Goal: Leave review/rating: Leave review/rating

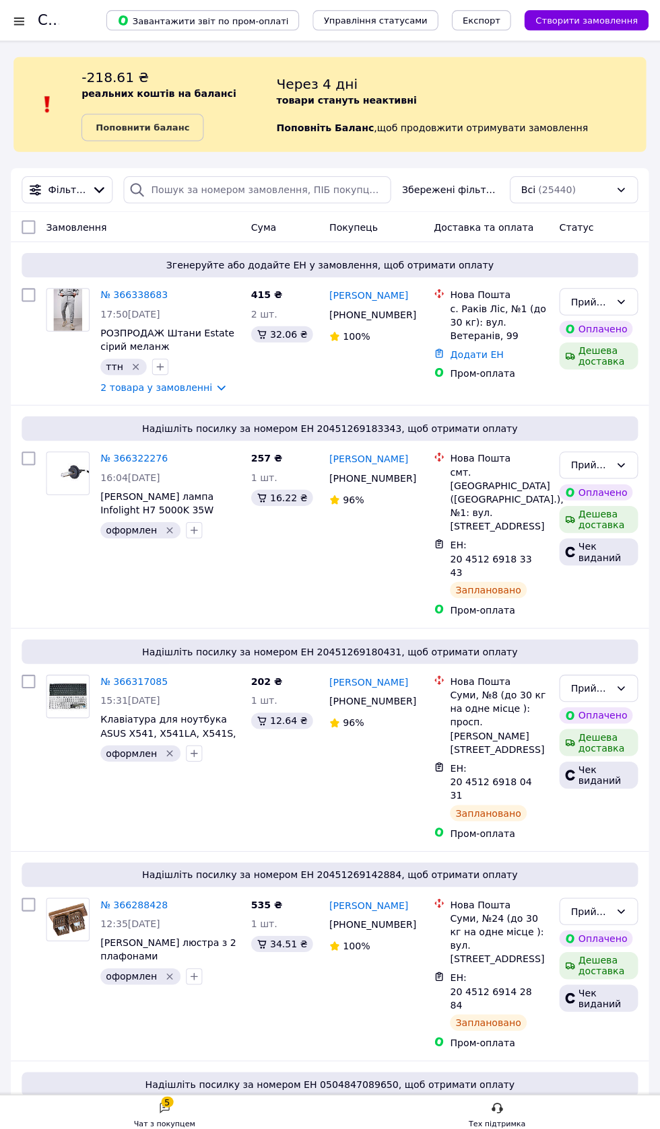
click at [176, 1114] on div "Чат з покупцем" at bounding box center [166, 1115] width 61 height 13
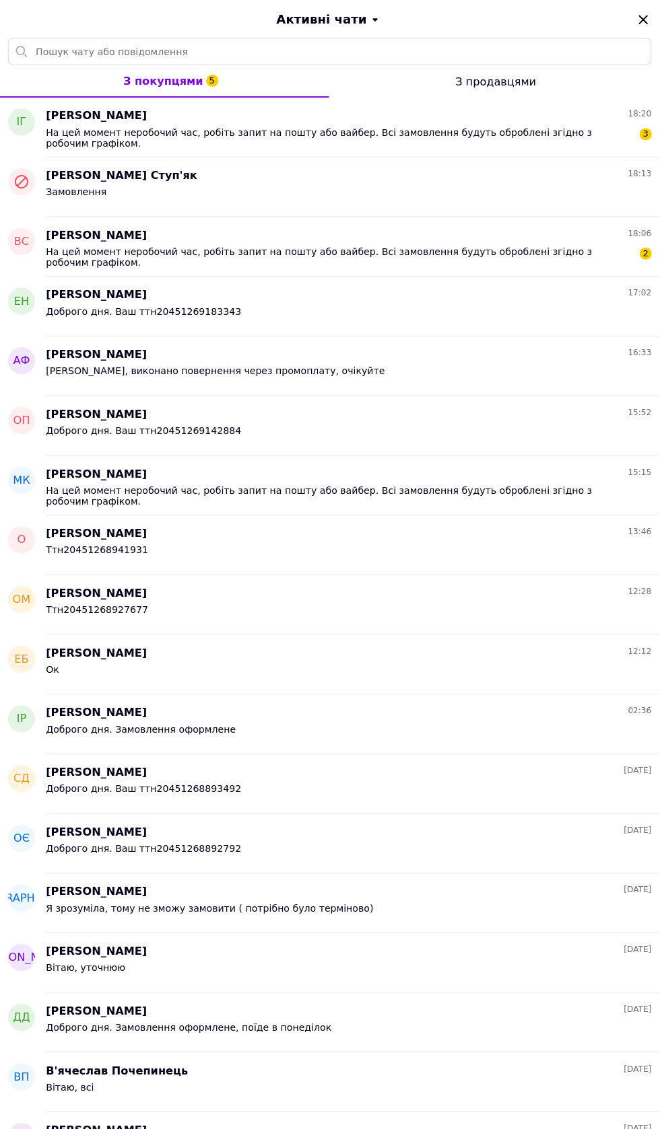
click at [444, 251] on span "На цей момент неробочий час, робіть запит на пошту або вайбер. Всі замовлення б…" at bounding box center [338, 255] width 581 height 22
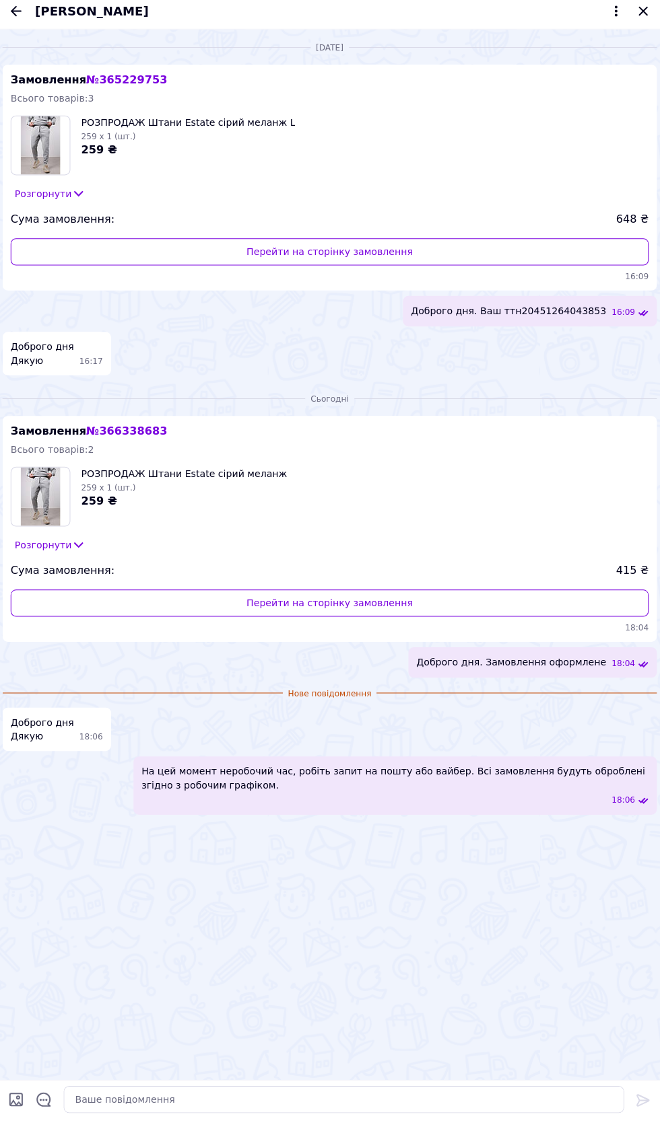
click at [639, 23] on icon "Закрити" at bounding box center [641, 19] width 16 height 16
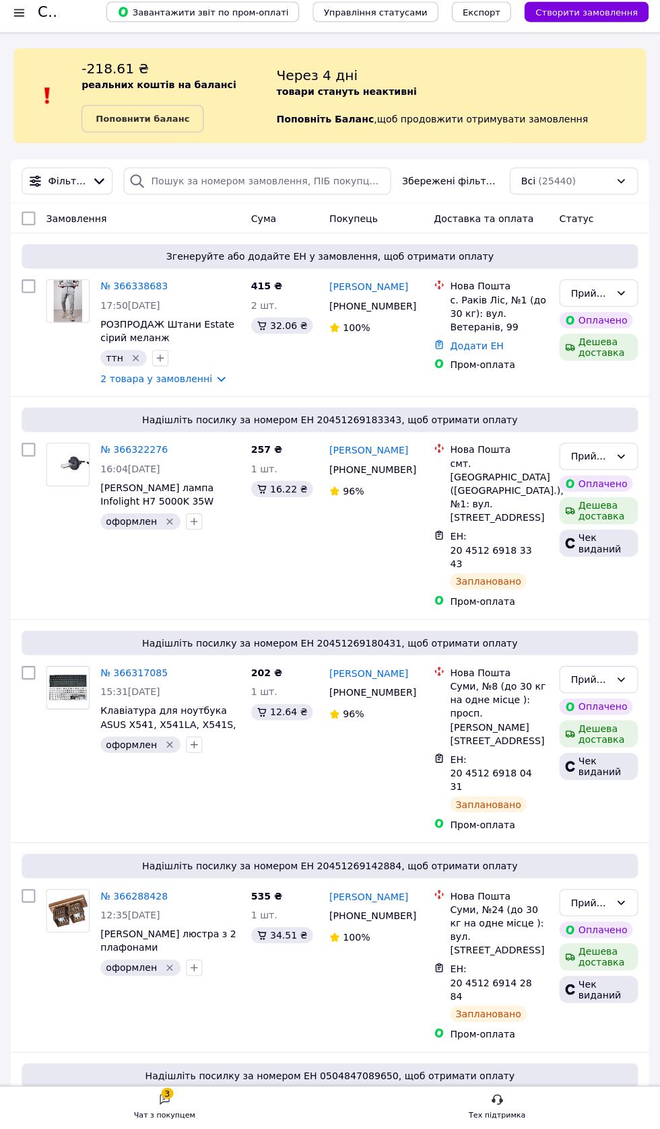
click at [176, 1120] on div "Чат з покупцем" at bounding box center [166, 1115] width 61 height 13
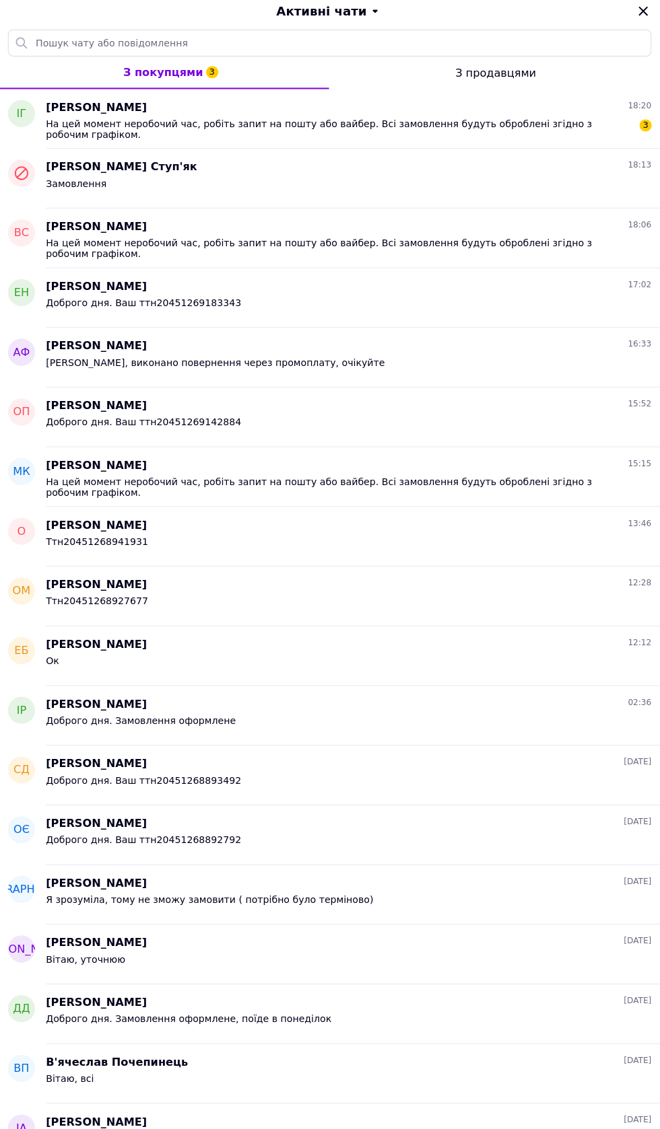
click at [468, 134] on span "На цей момент неробочий час, робіть запит на пошту або вайбер. Всі замовлення б…" at bounding box center [338, 137] width 581 height 22
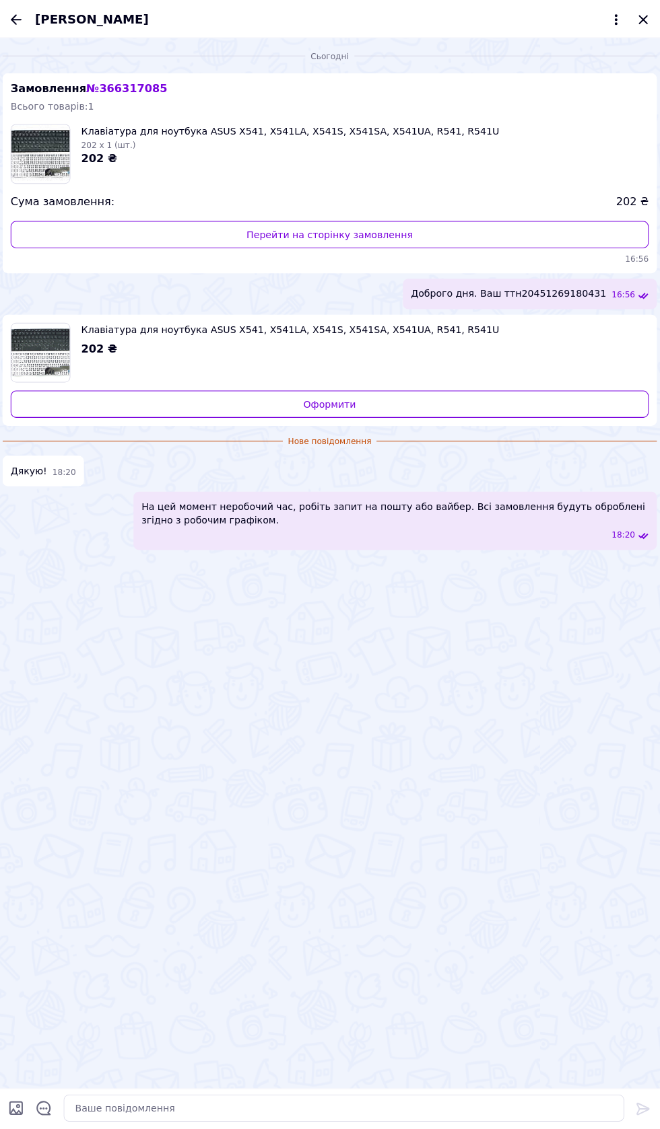
click at [641, 19] on icon "Закрити" at bounding box center [640, 19] width 9 height 9
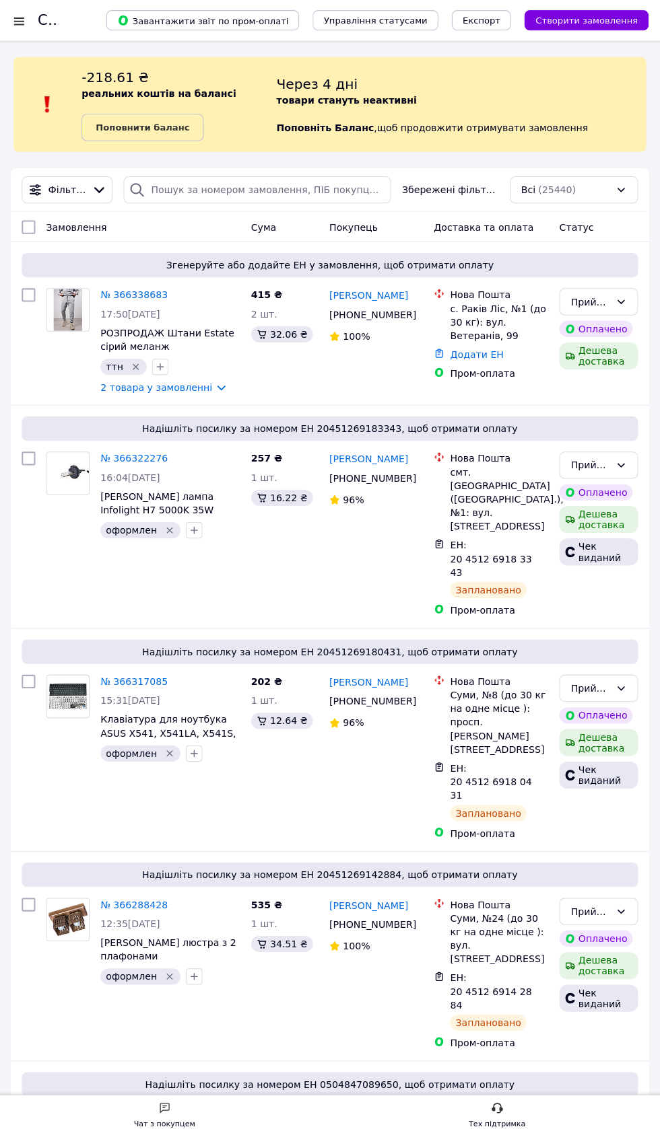
click at [170, 1111] on div "Чат з покупцем" at bounding box center [166, 1115] width 61 height 13
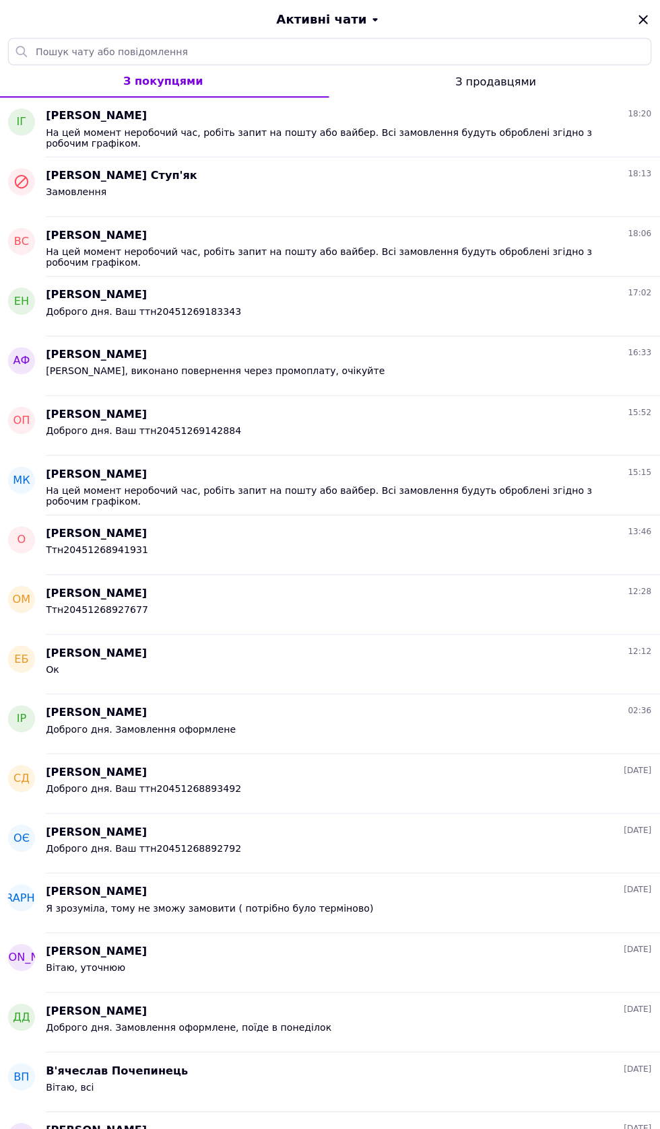
click at [324, 190] on div "Замовлення" at bounding box center [348, 193] width 600 height 22
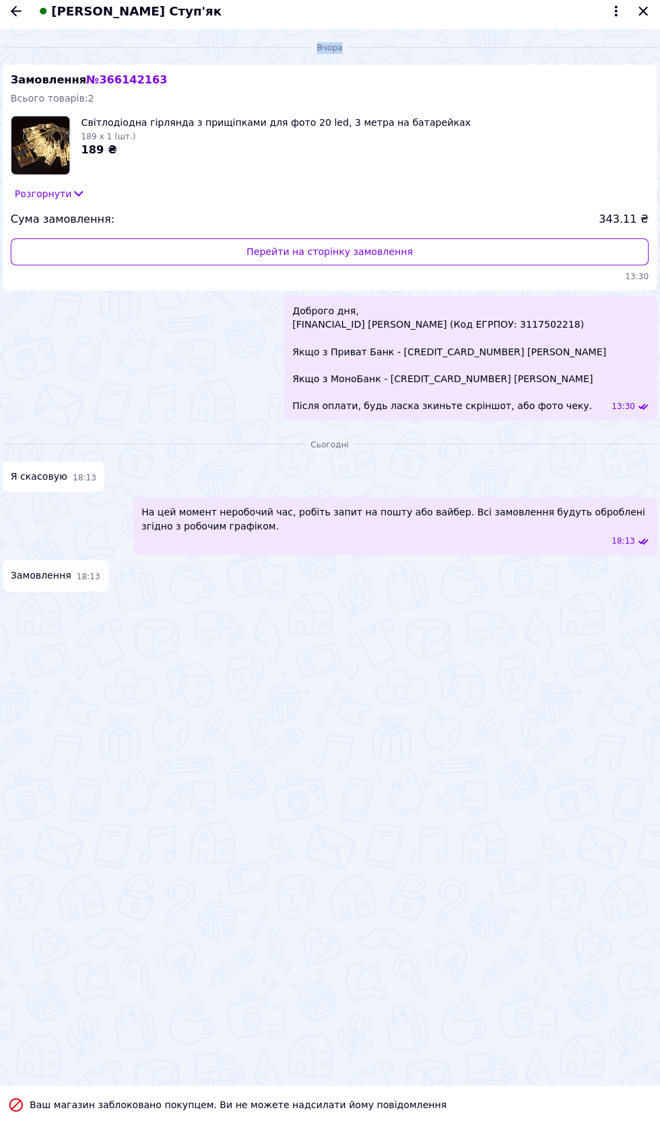
click at [639, 22] on icon "Закрити" at bounding box center [641, 19] width 16 height 16
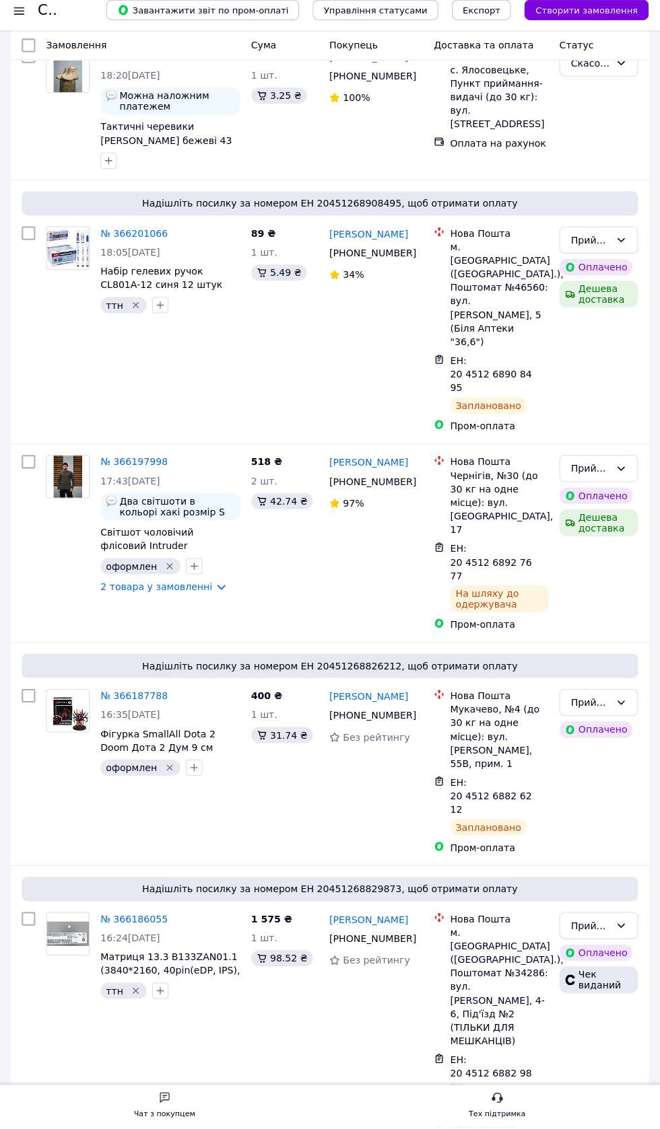
scroll to position [3224, 0]
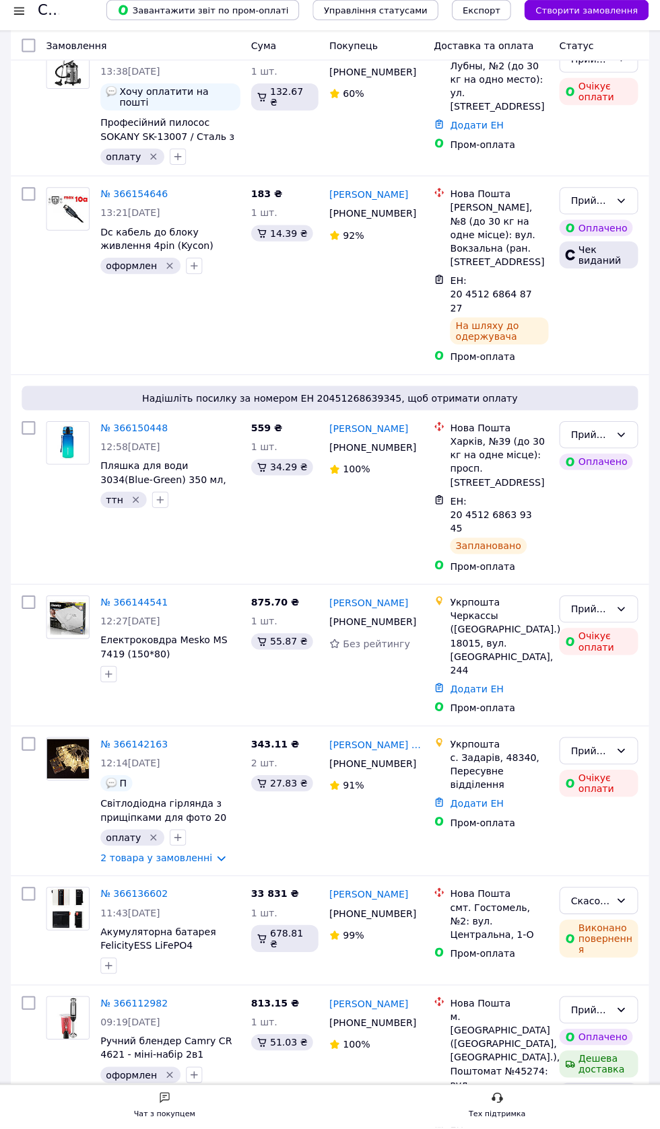
scroll to position [598, 0]
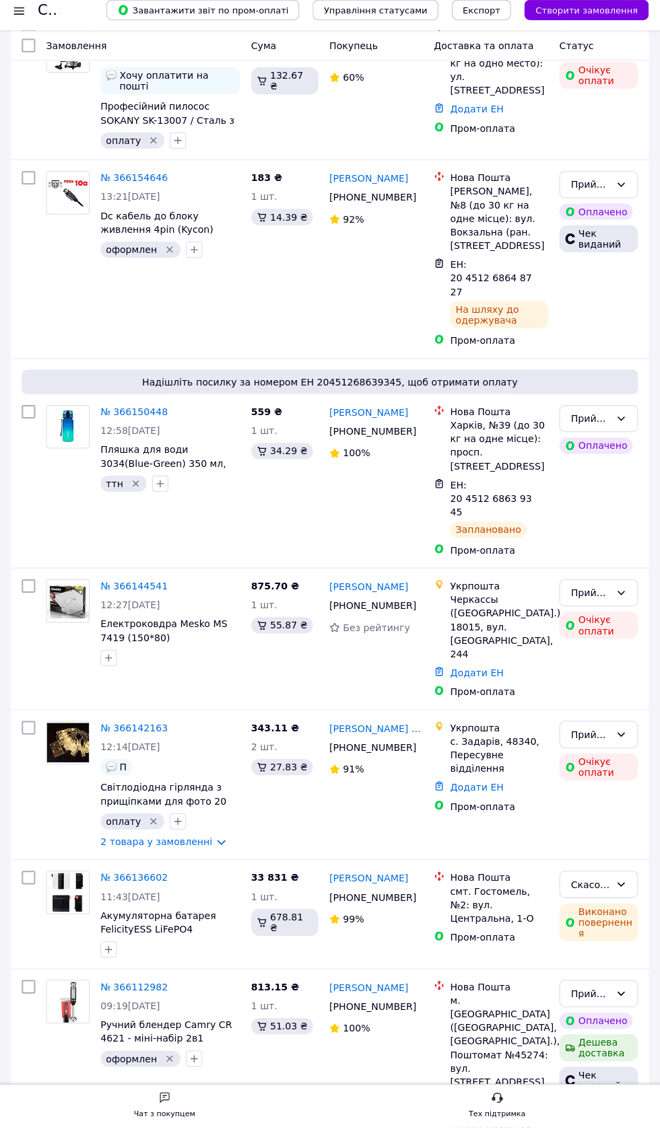
click at [135, 727] on link "№ 366142163" at bounding box center [135, 732] width 67 height 11
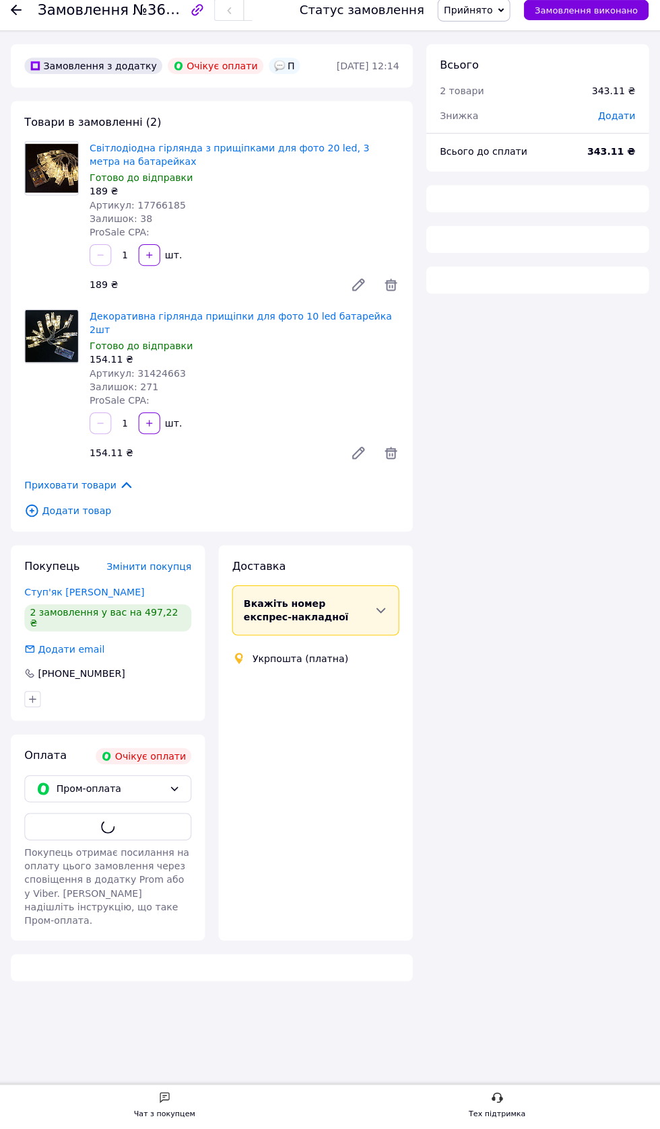
scroll to position [44, 0]
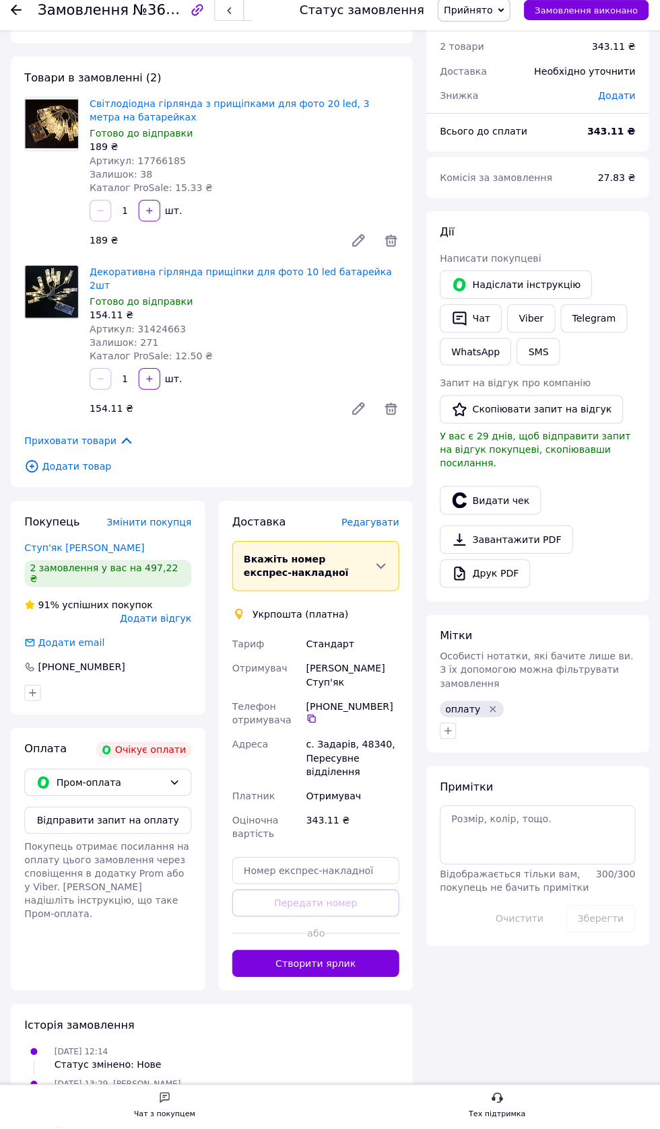
click at [176, 618] on span "Додати відгук" at bounding box center [157, 623] width 71 height 11
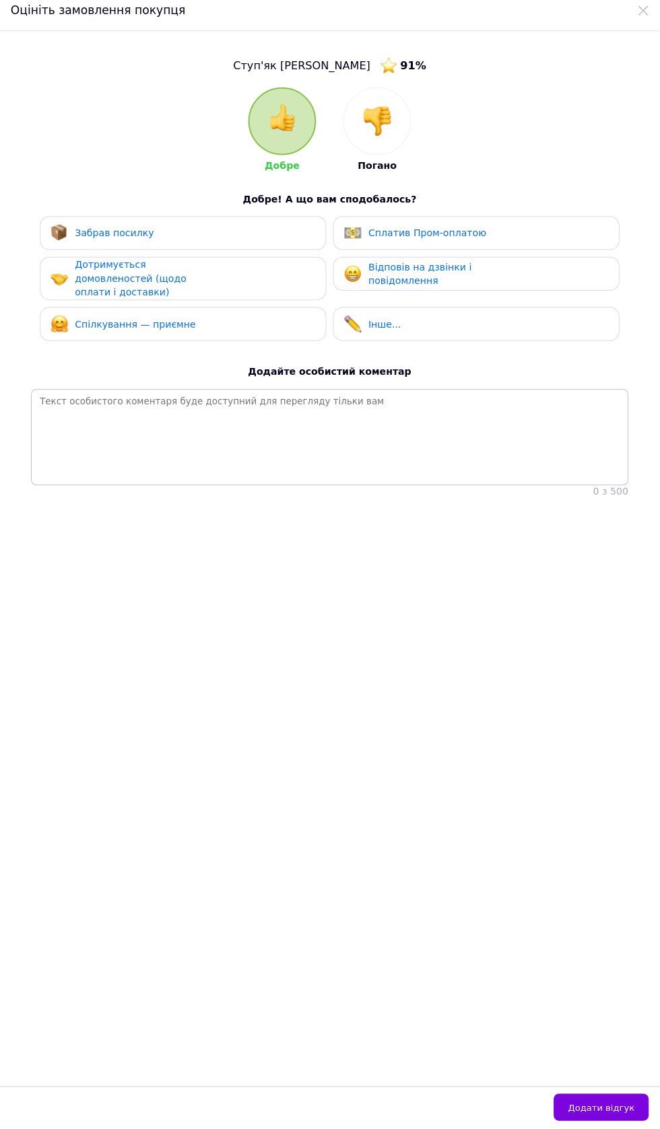
scroll to position [0, 0]
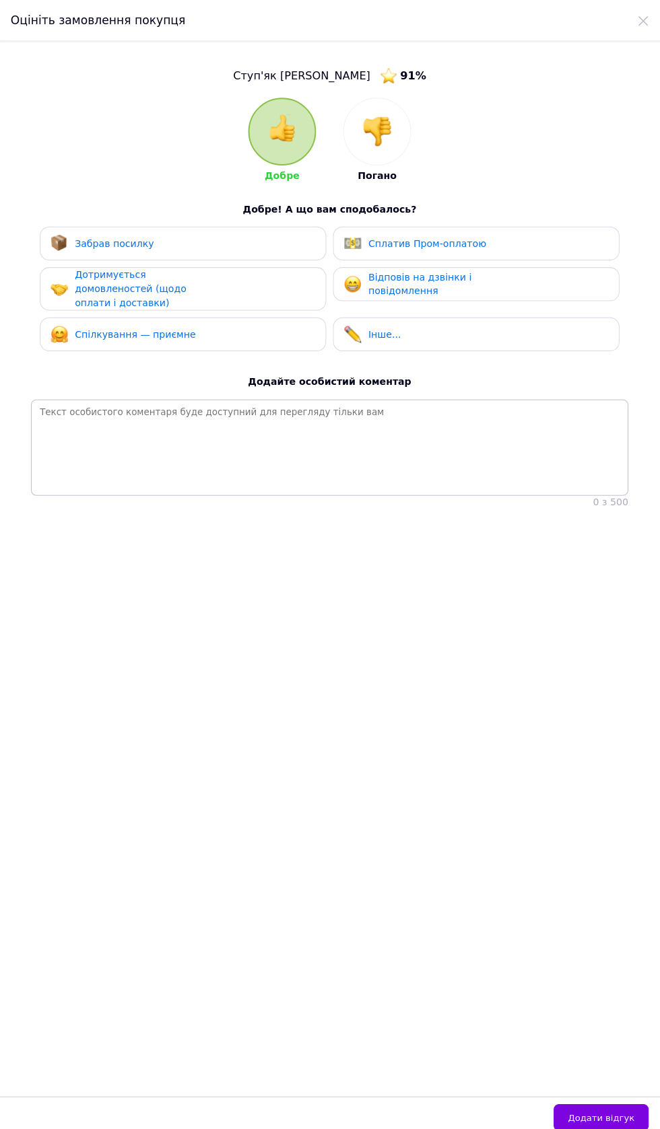
click at [392, 136] on div at bounding box center [377, 131] width 66 height 66
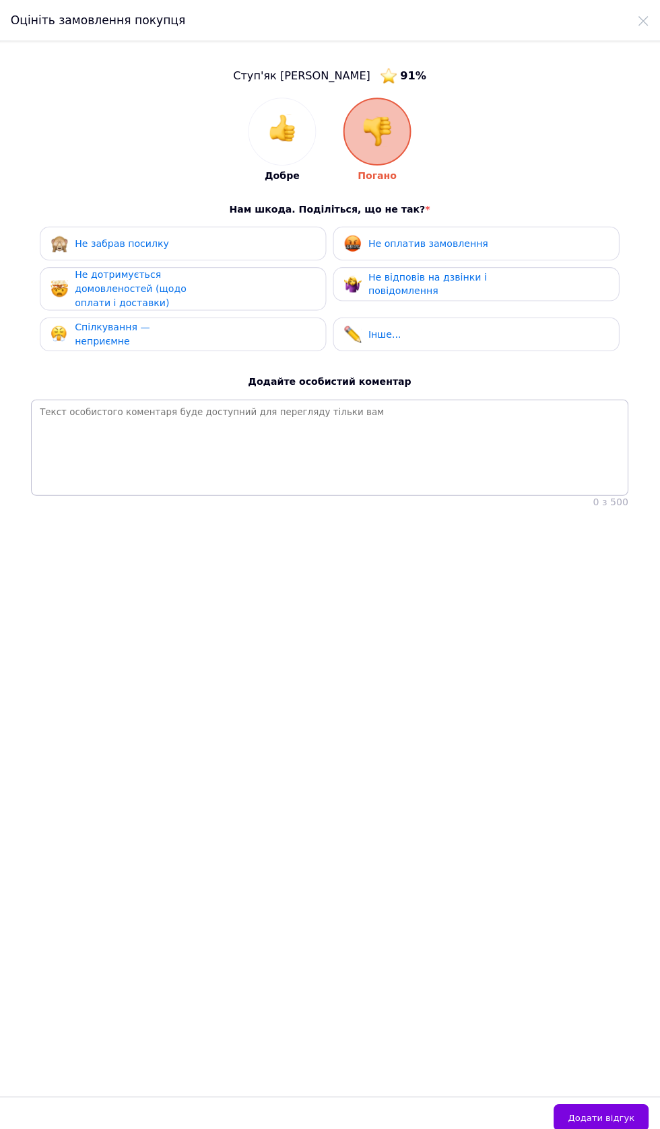
click at [455, 243] on span "Не оплатив замовлення" at bounding box center [427, 241] width 118 height 11
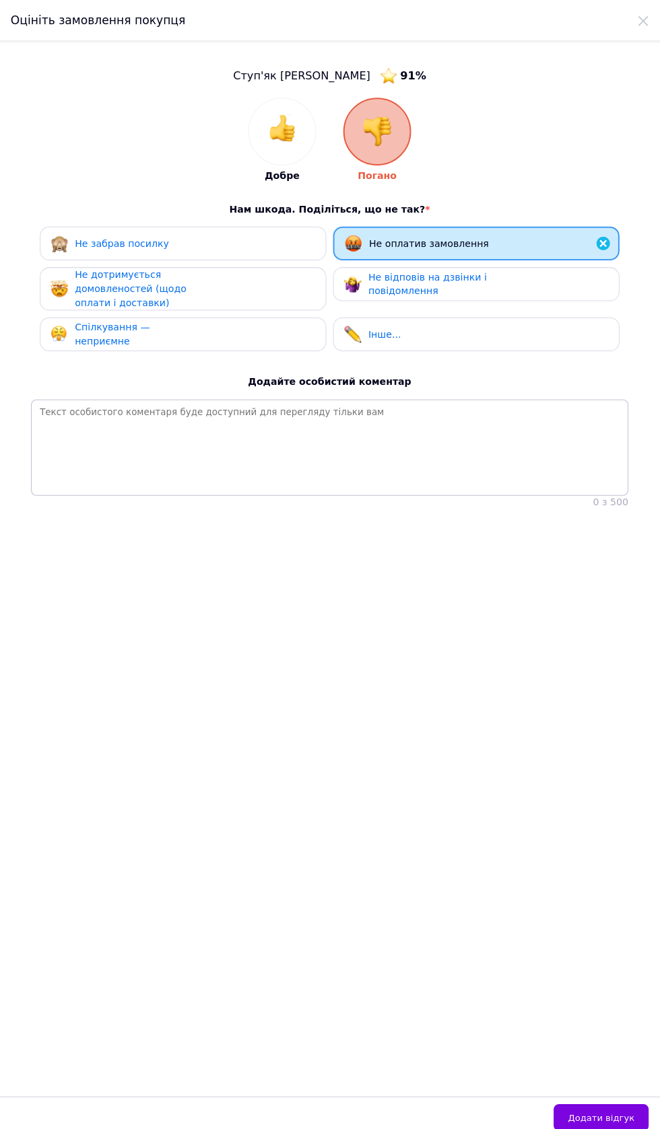
click at [157, 291] on span "Не дотримується домовленостей (щодо оплати і доставки)" at bounding box center [132, 286] width 110 height 38
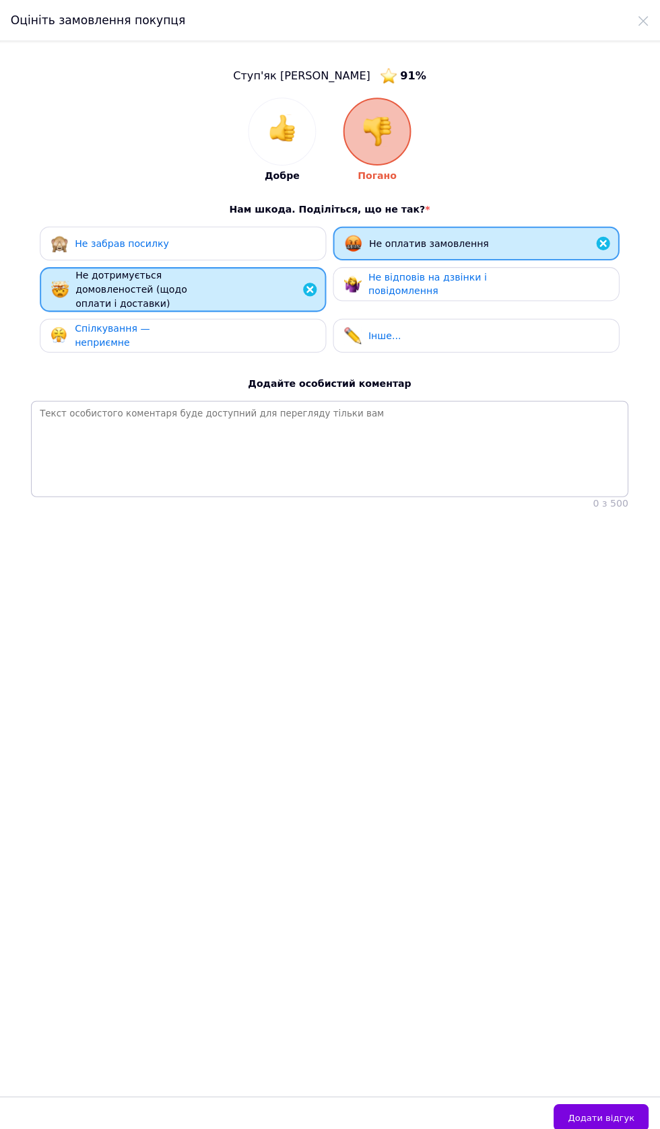
click at [432, 289] on div "Не відповів на дзвінки і повідомлення" at bounding box center [432, 283] width 128 height 28
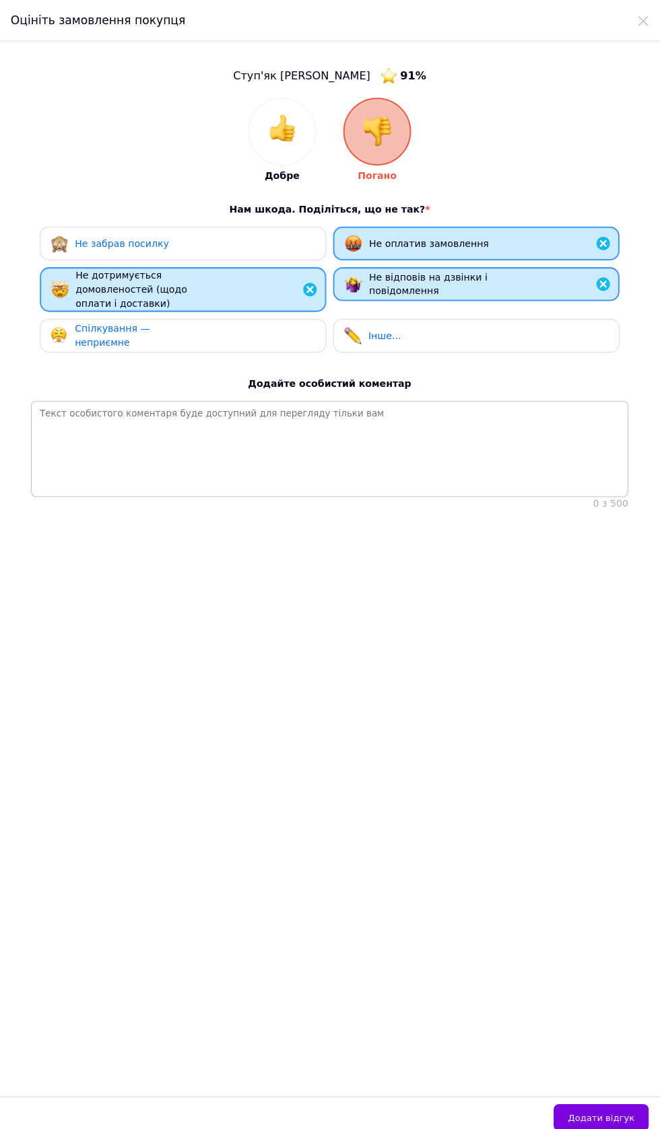
click at [152, 332] on span "Спілкування — неприємне" at bounding box center [114, 332] width 75 height 25
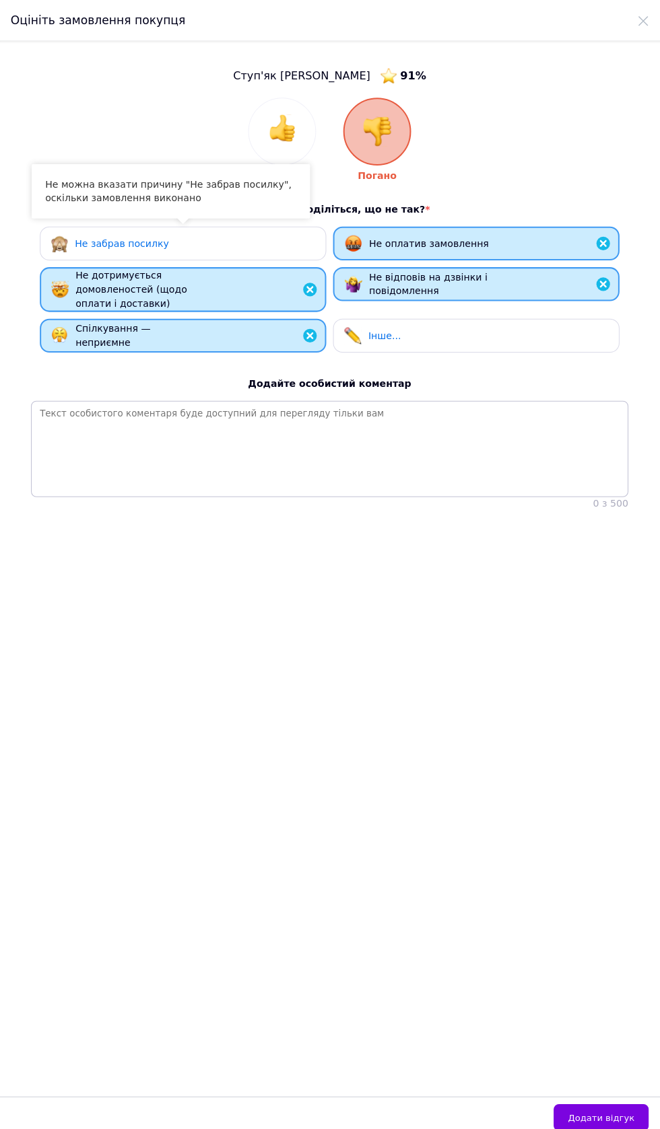
click at [634, 1123] on button "Додати відгук" at bounding box center [599, 1109] width 94 height 27
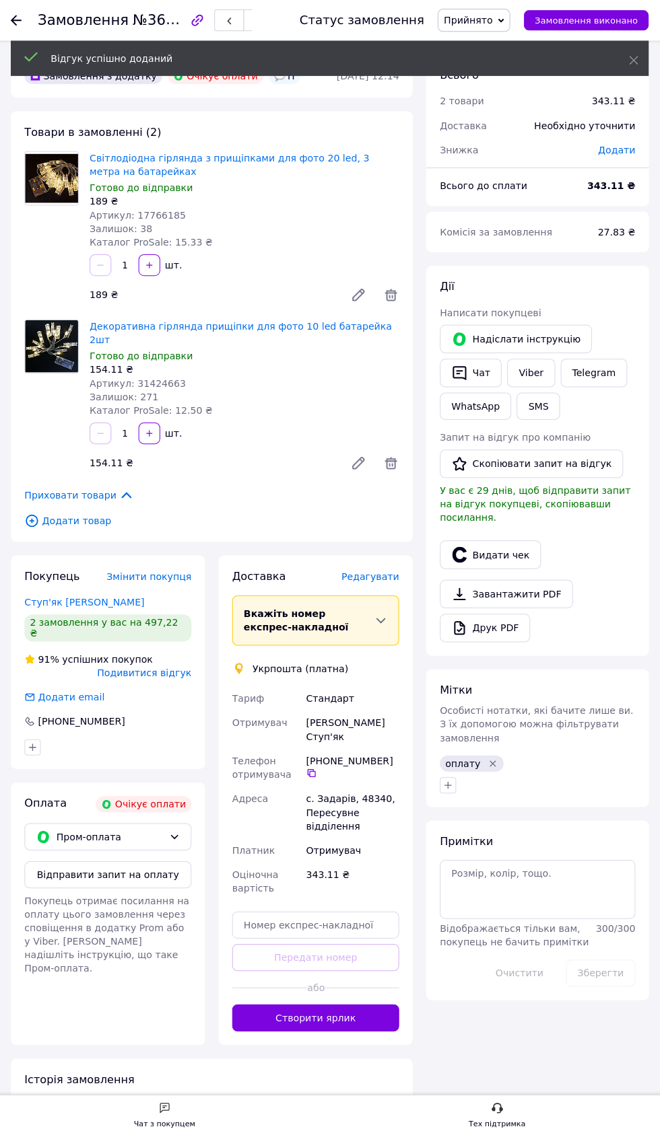
scroll to position [44, 0]
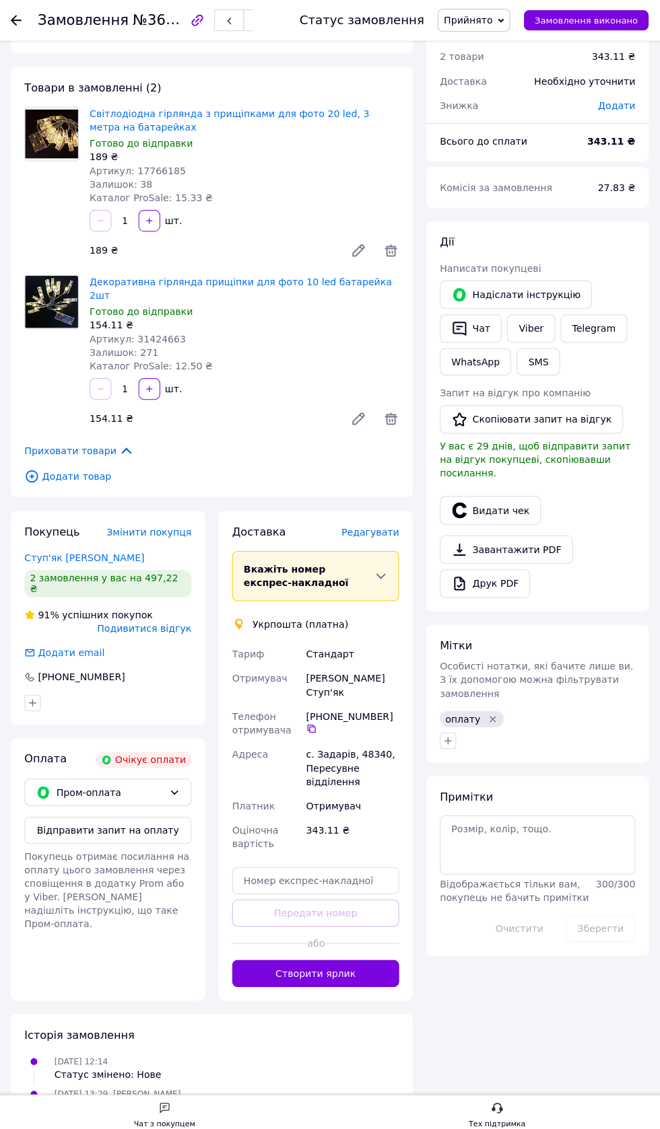
click at [38, 31] on div at bounding box center [26, 20] width 27 height 40
click at [19, 20] on use at bounding box center [18, 20] width 11 height 11
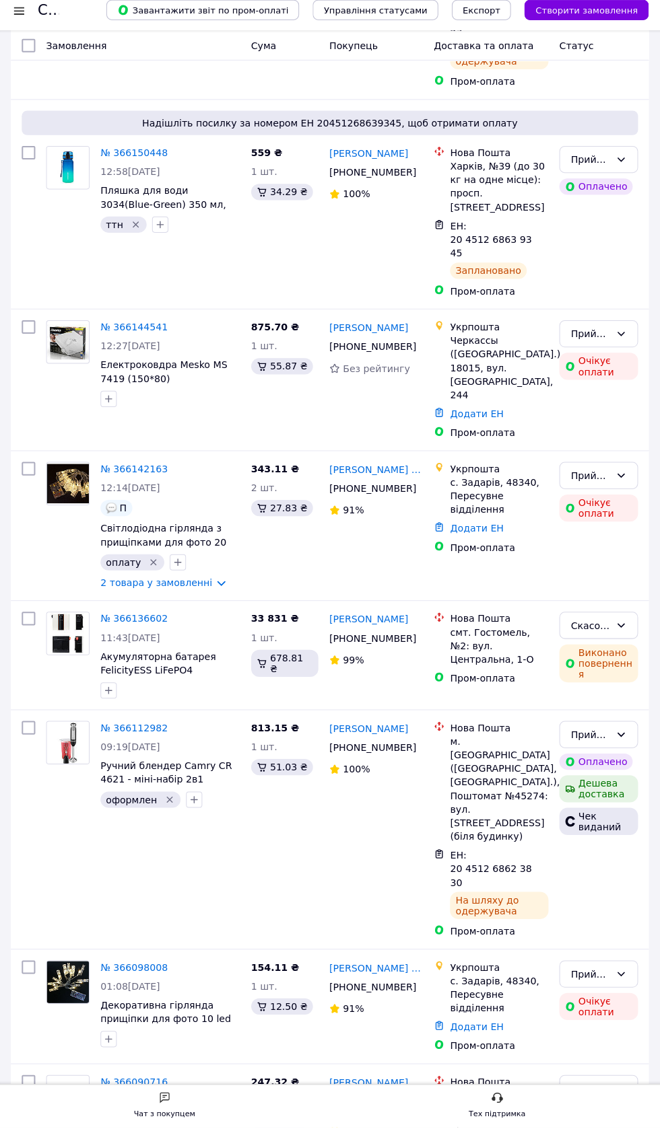
scroll to position [867, 0]
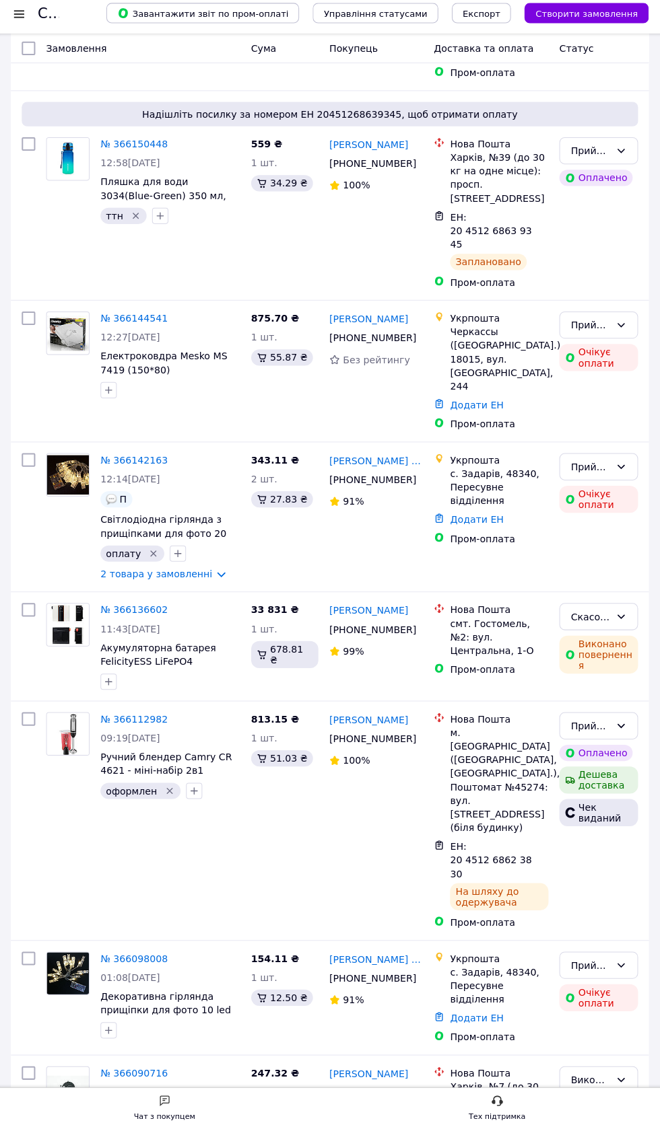
click at [130, 953] on link "№ 366098008" at bounding box center [135, 958] width 67 height 11
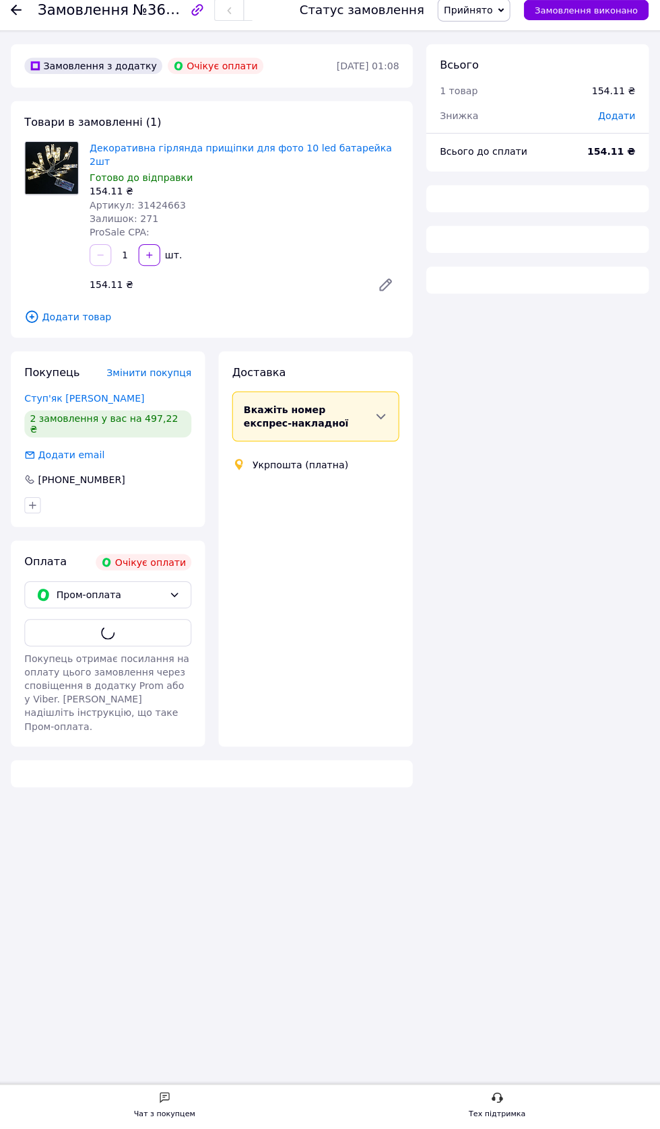
scroll to position [44, 0]
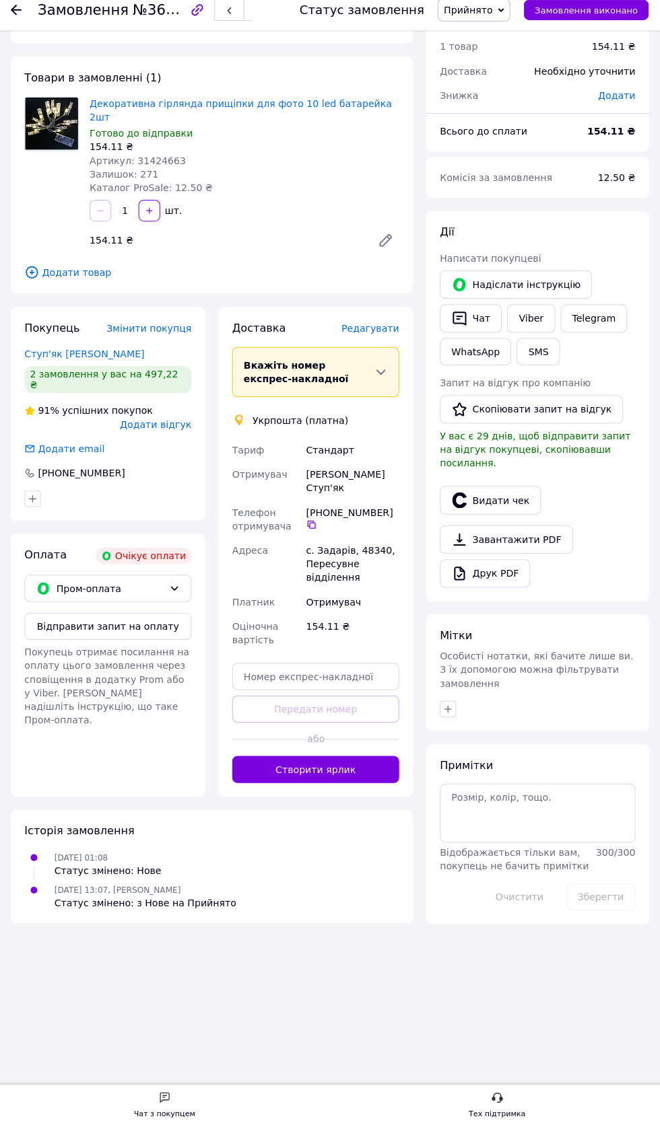
click at [176, 426] on span "Додати відгук" at bounding box center [157, 431] width 71 height 11
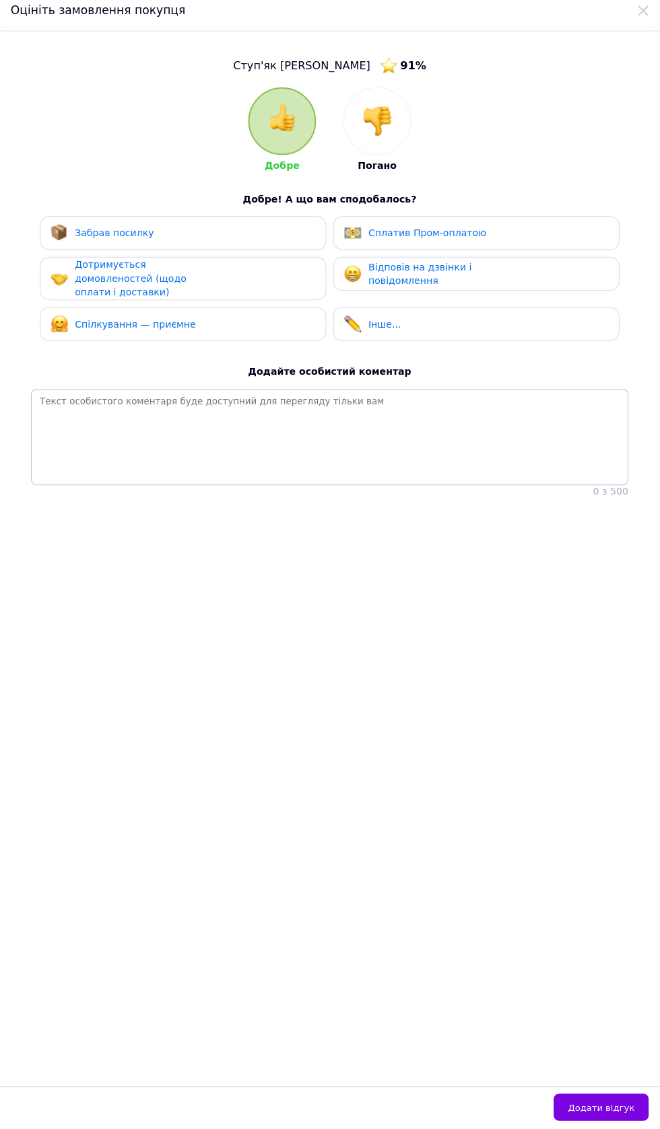
scroll to position [0, 0]
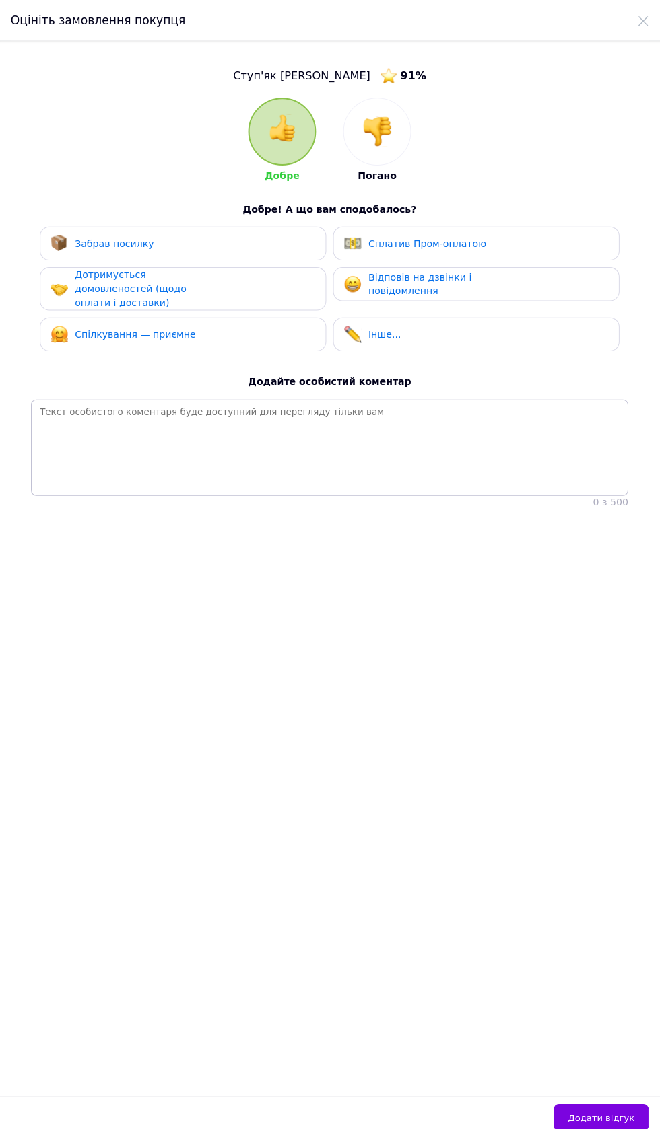
click at [392, 138] on div at bounding box center [377, 131] width 66 height 66
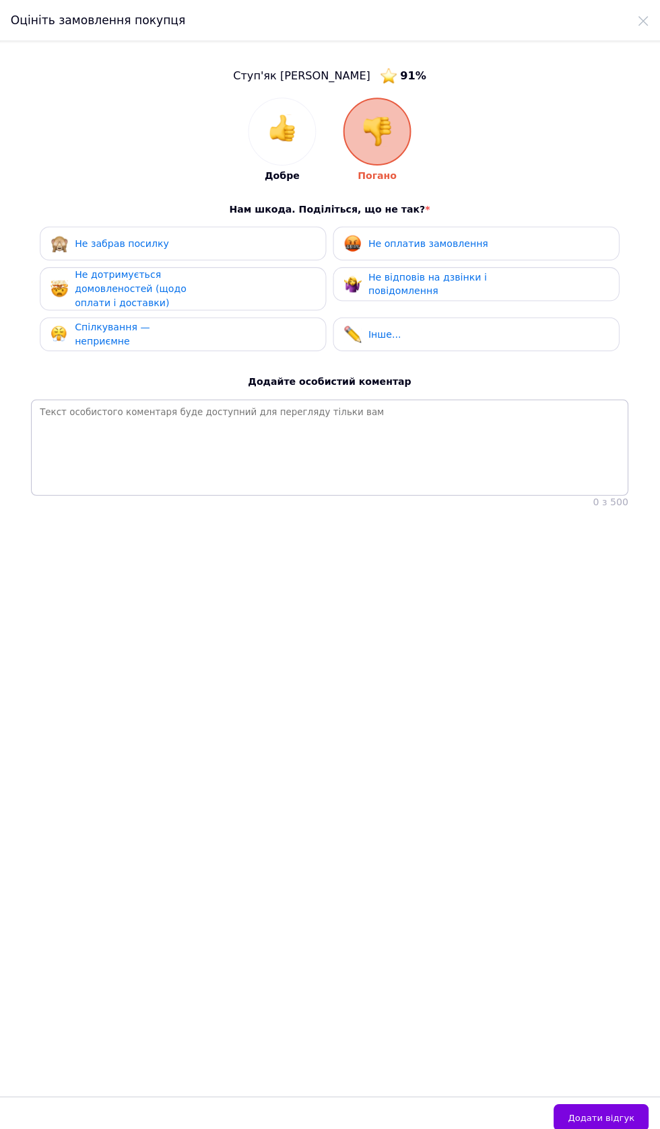
click at [433, 247] on div "Не оплатив замовлення" at bounding box center [427, 242] width 118 height 14
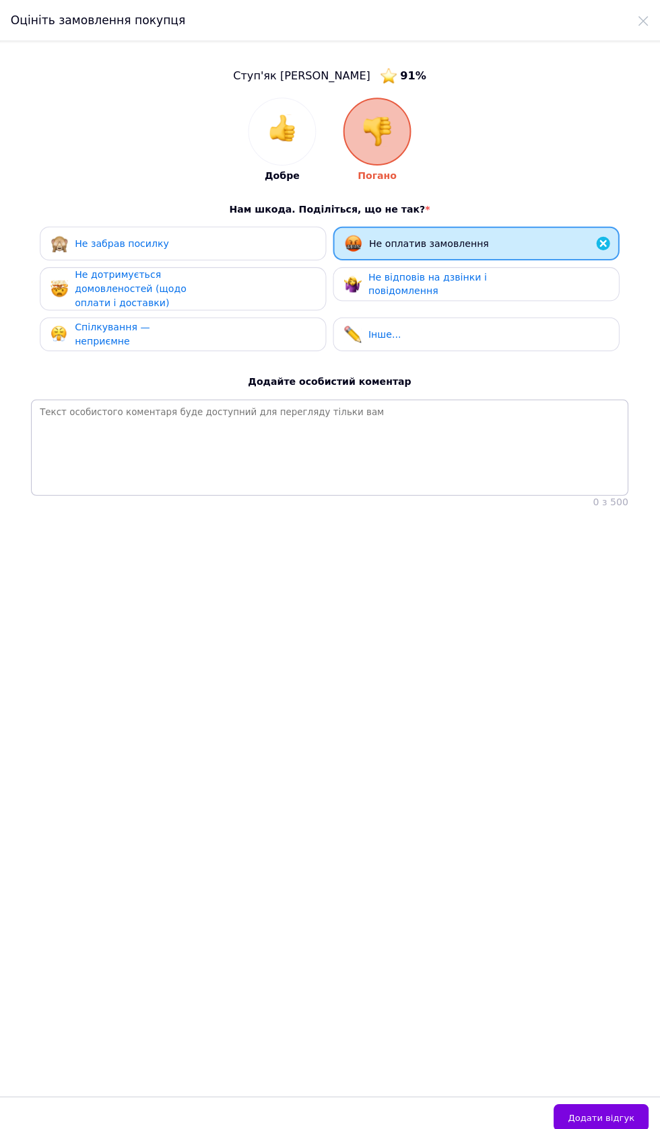
click at [438, 284] on div "Не відповів на дзвінки і повідомлення" at bounding box center [432, 283] width 128 height 28
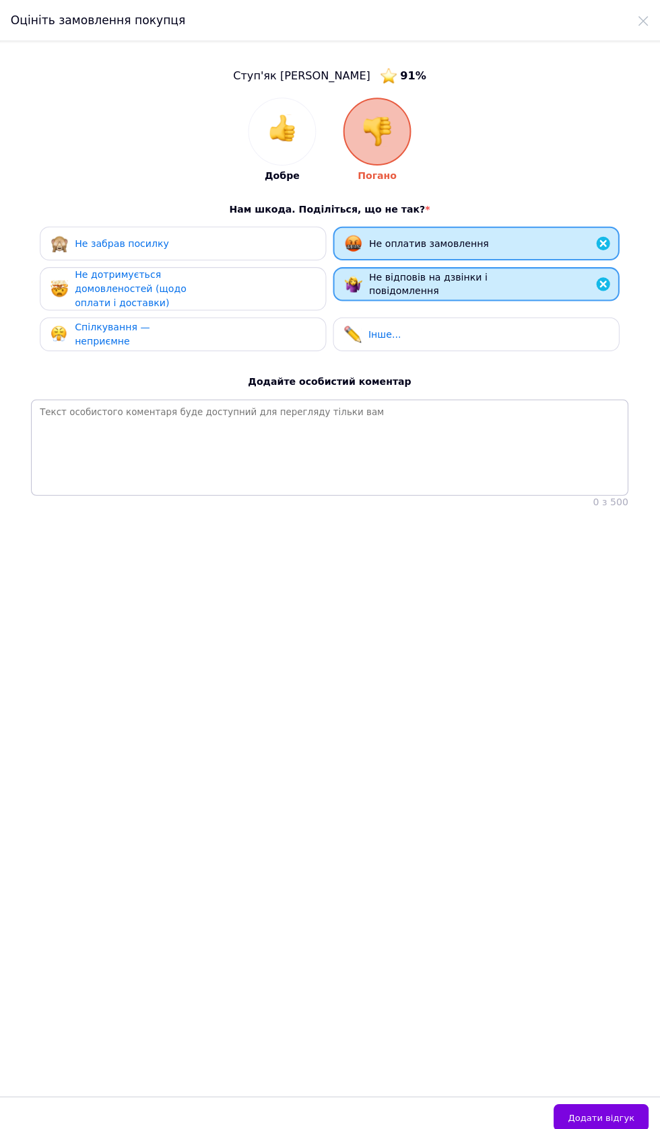
click at [169, 305] on div "Не дотримується домовленостей (щодо оплати і доставки)" at bounding box center [141, 287] width 128 height 42
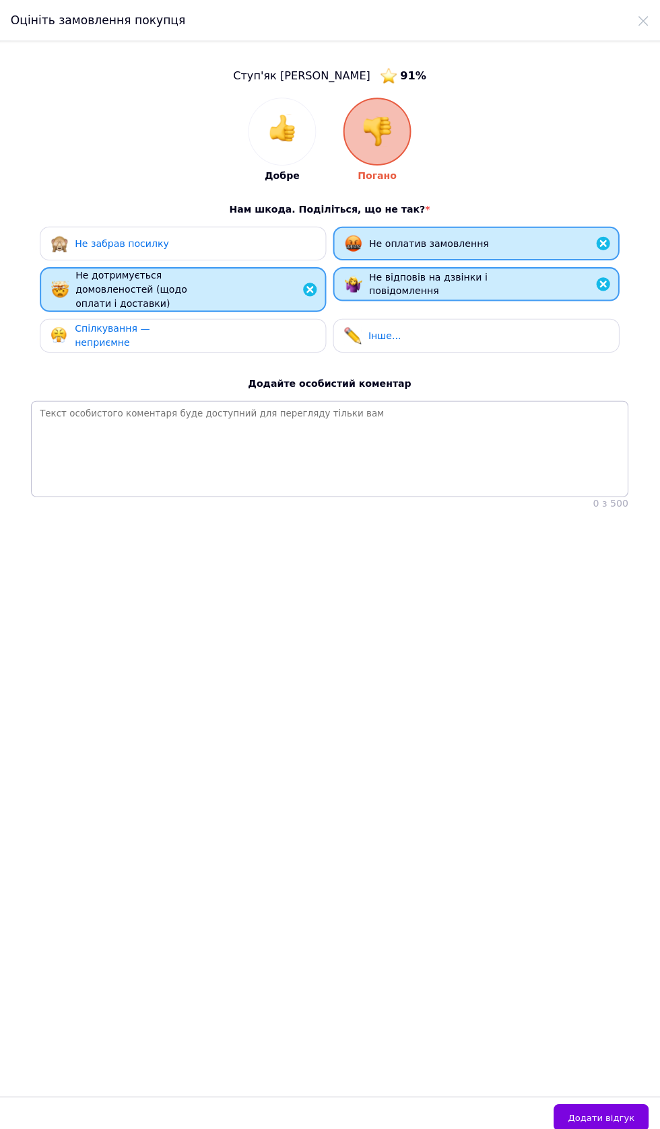
click at [152, 334] on span "Спілкування — неприємне" at bounding box center [114, 332] width 75 height 25
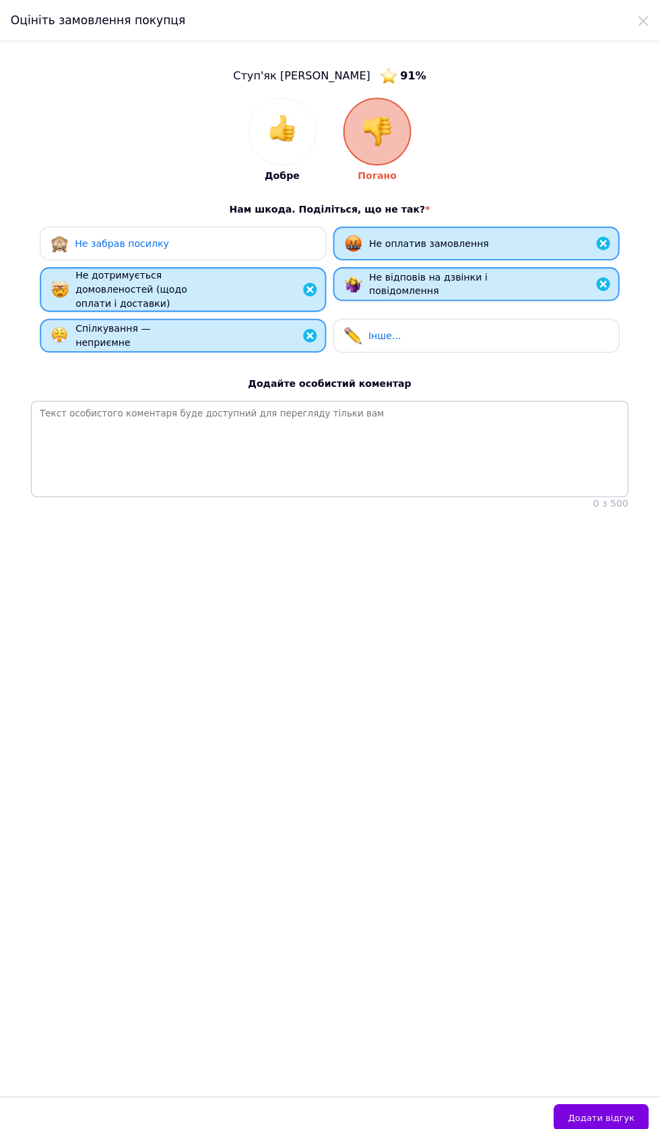
click at [625, 1114] on span "Додати відгук" at bounding box center [599, 1109] width 66 height 10
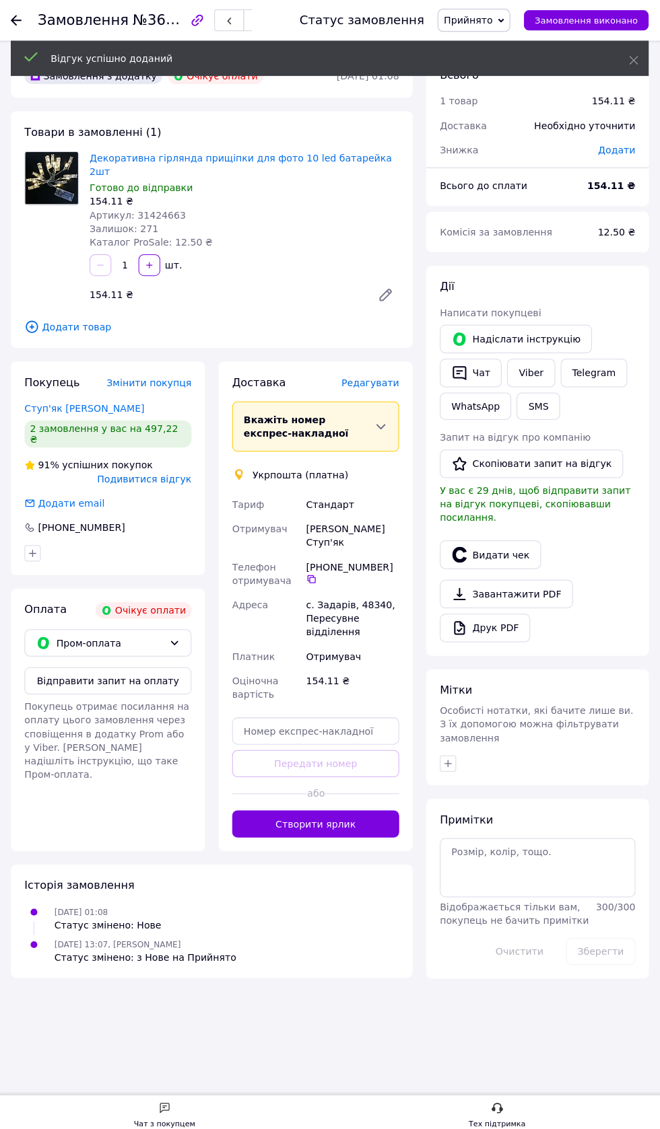
scroll to position [44, 0]
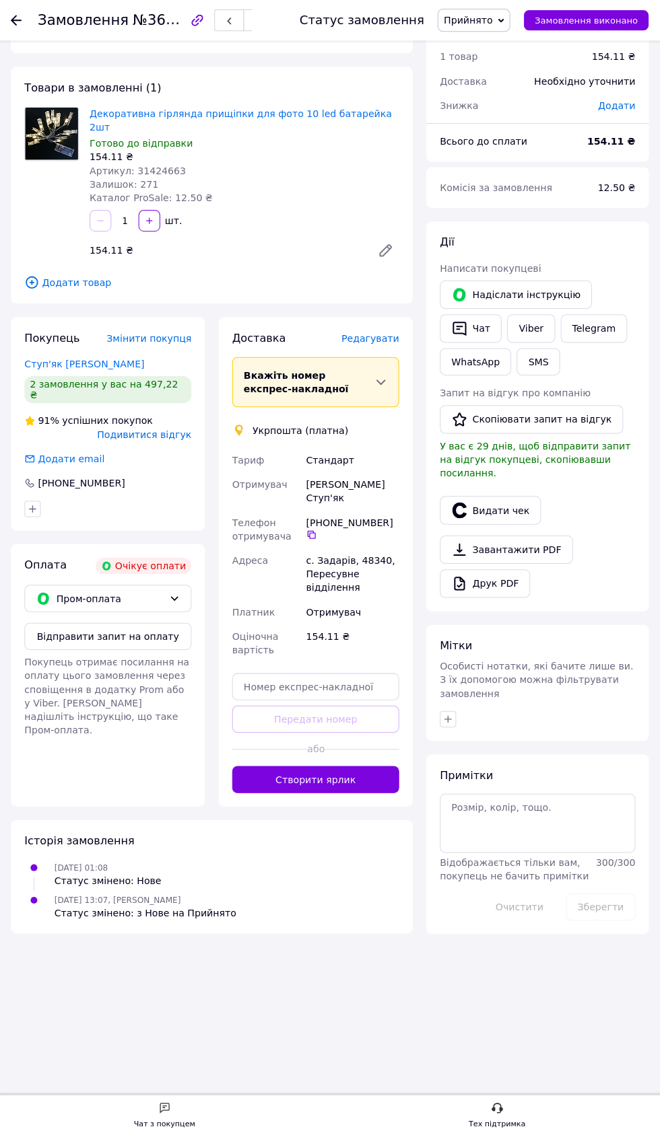
click at [48, 356] on link "Ступ'як [PERSON_NAME]" at bounding box center [86, 361] width 119 height 11
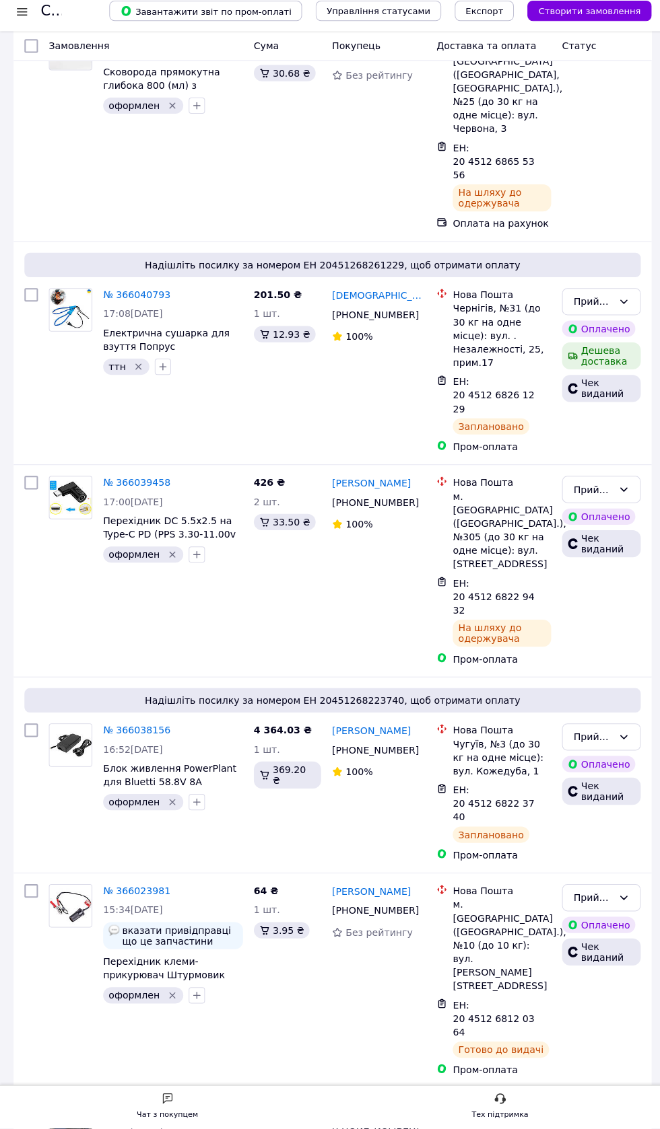
scroll to position [2268, 0]
